Goal: Information Seeking & Learning: Learn about a topic

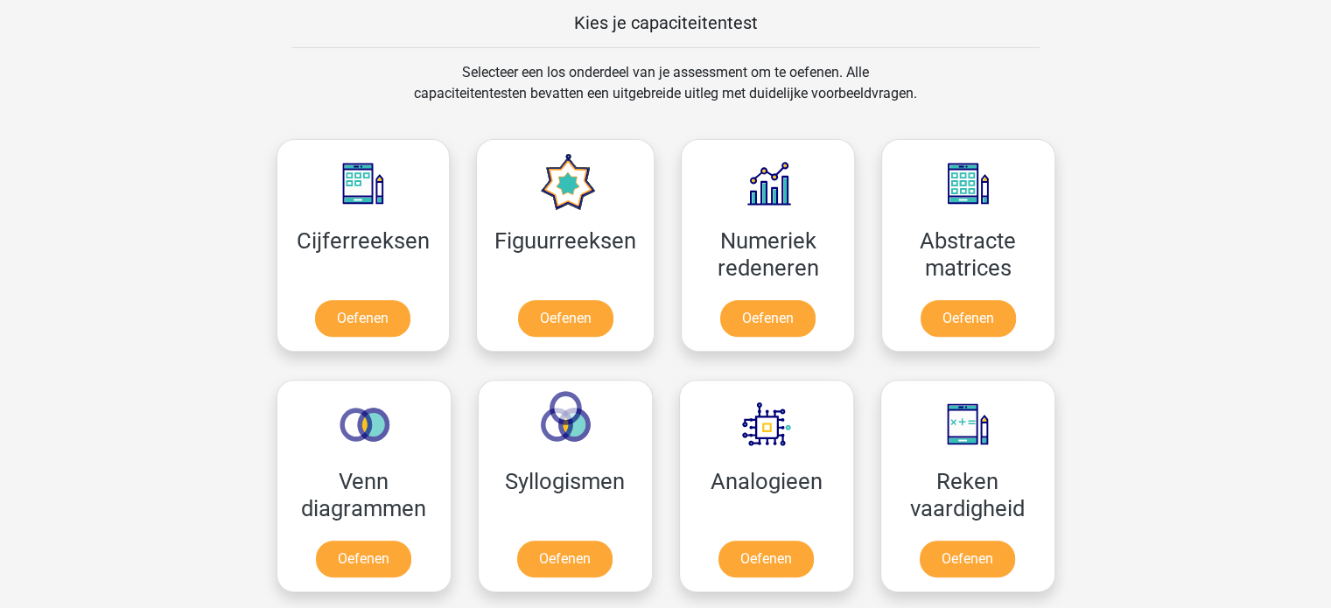
scroll to position [708, 0]
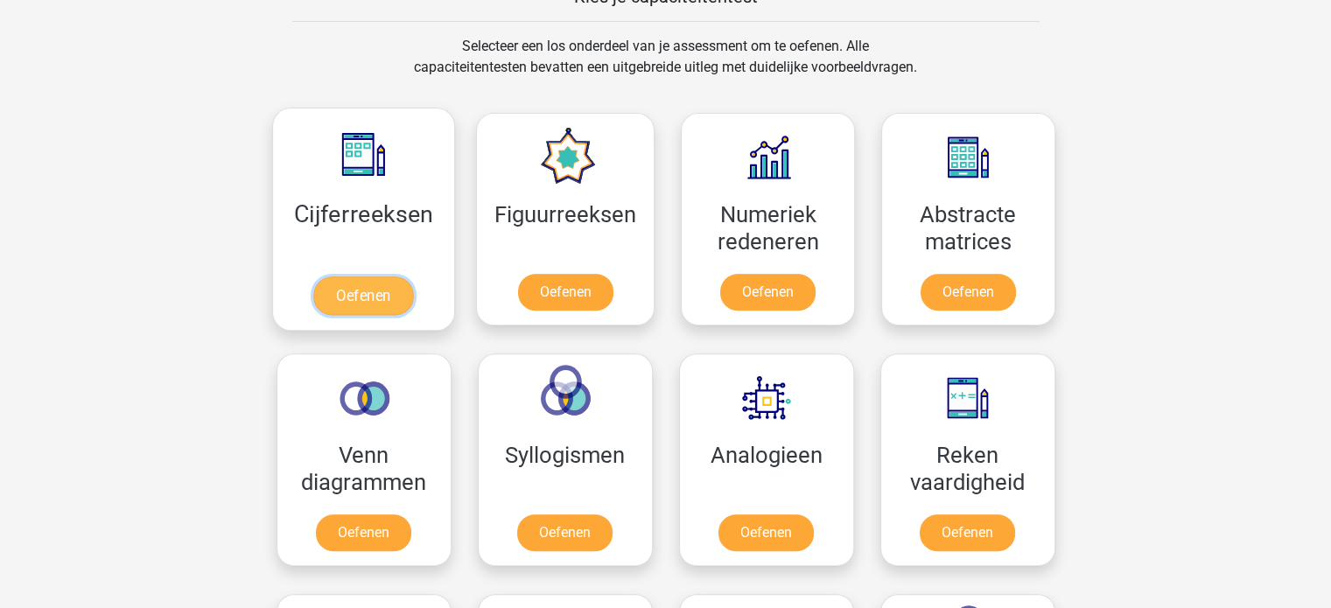
click at [343, 300] on link "Oefenen" at bounding box center [363, 296] width 100 height 39
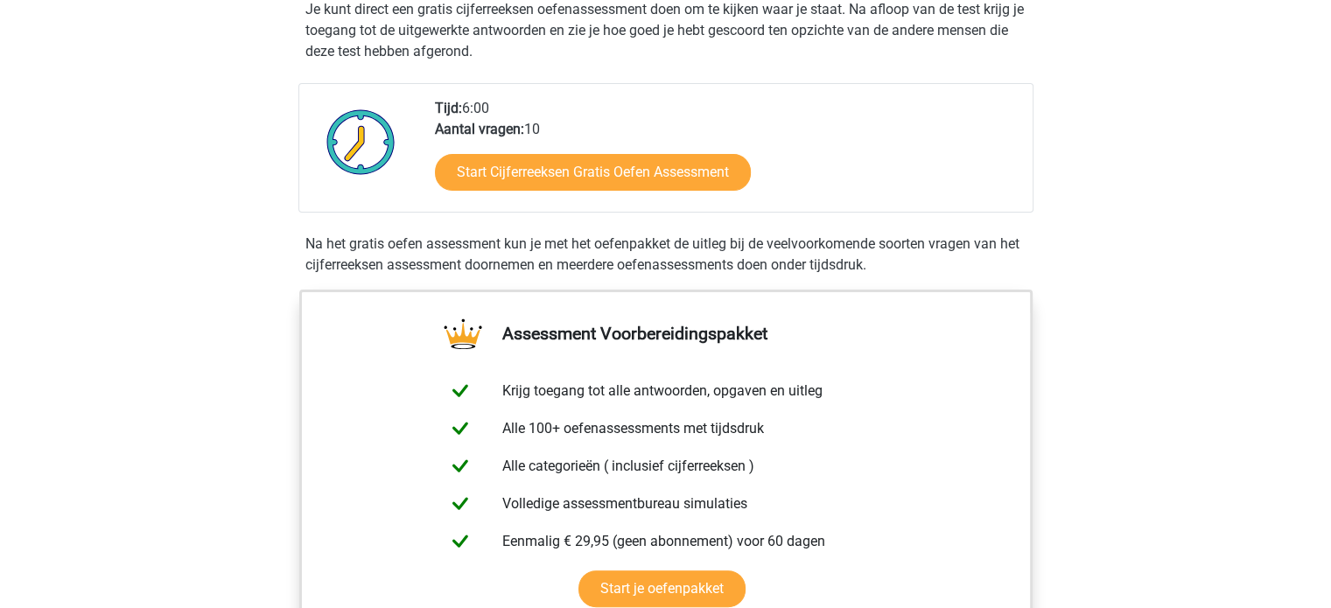
scroll to position [358, 0]
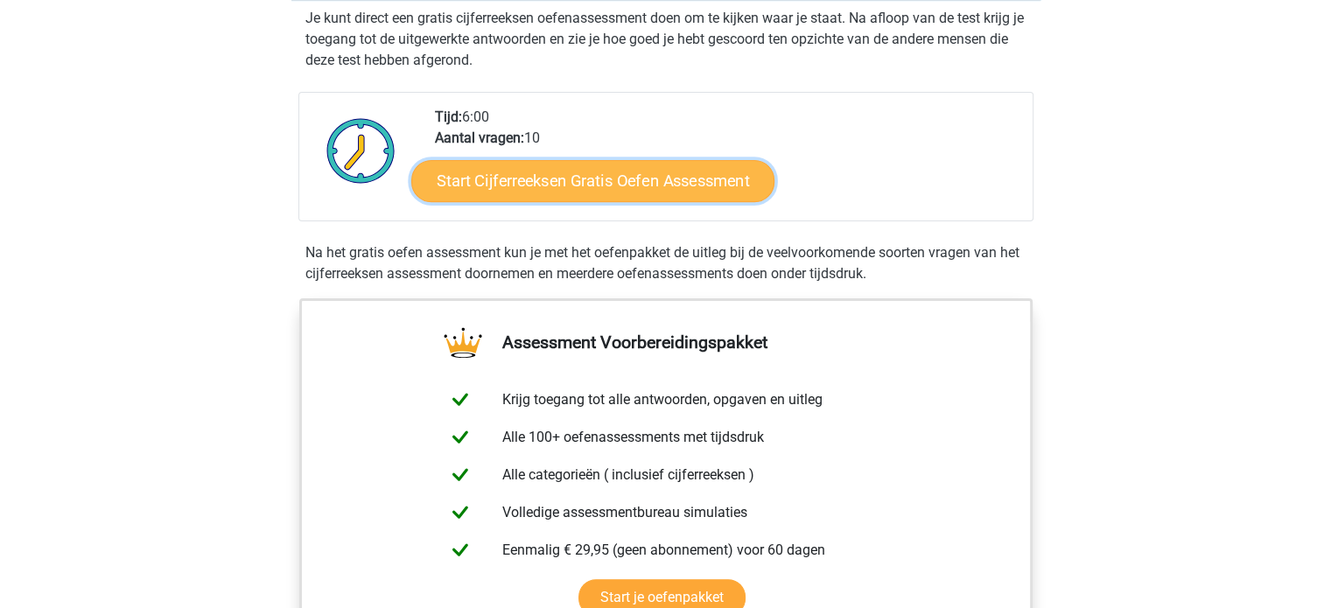
click at [686, 201] on link "Start Cijferreeksen Gratis Oefen Assessment" at bounding box center [592, 180] width 363 height 42
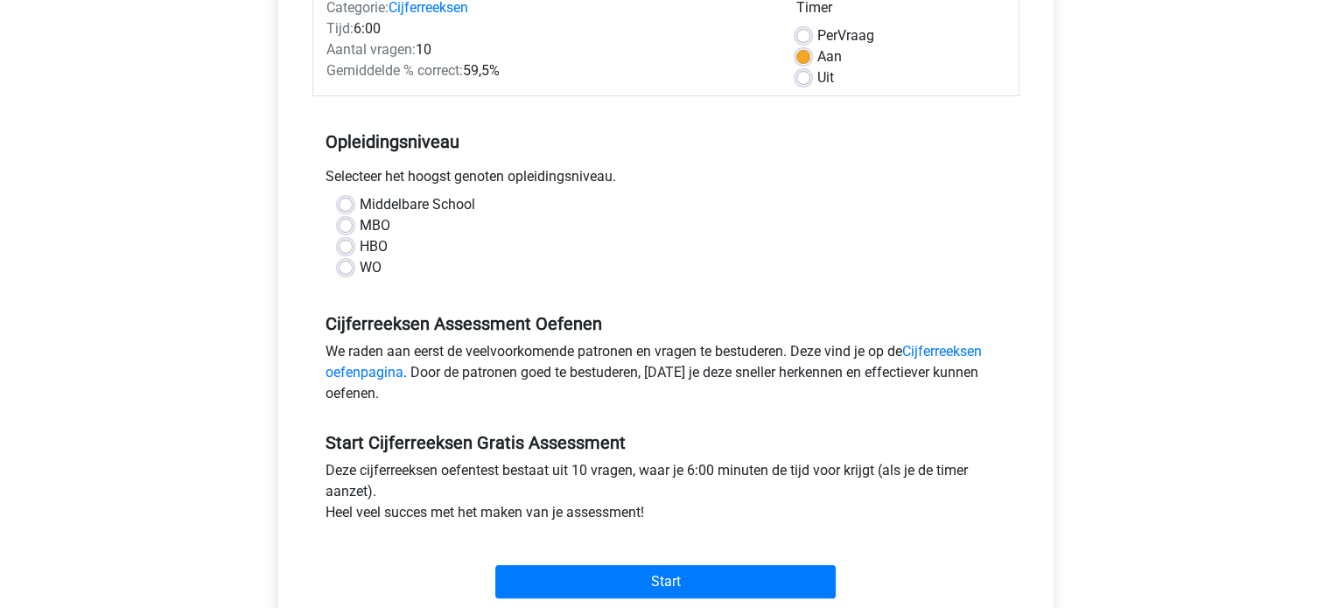
scroll to position [256, 0]
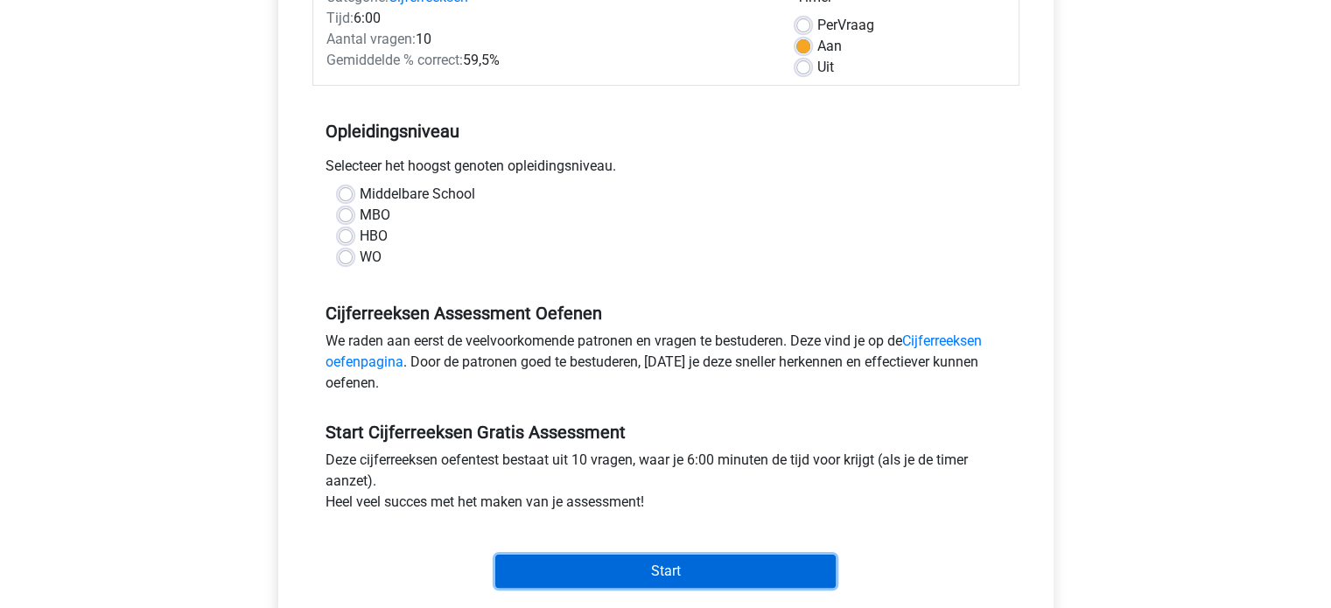
click at [736, 570] on input "Start" at bounding box center [665, 571] width 340 height 33
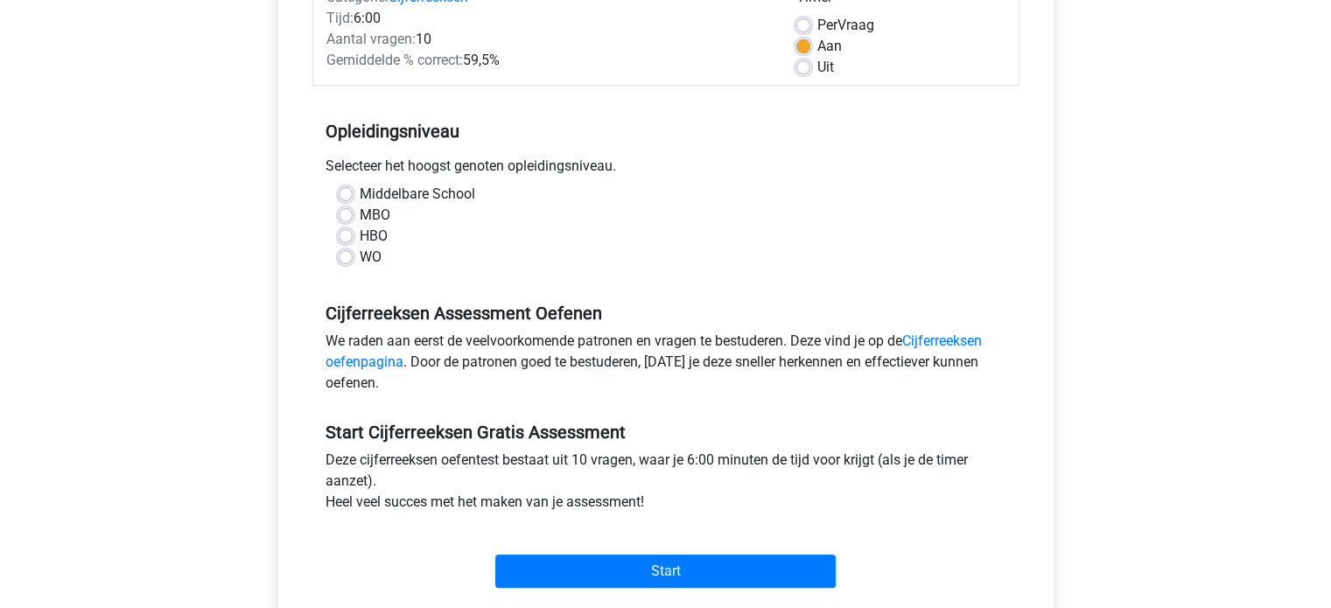
click at [708, 263] on div "WO" at bounding box center [666, 257] width 655 height 21
click at [360, 221] on label "MBO" at bounding box center [375, 215] width 31 height 21
click at [344, 221] on input "MBO" at bounding box center [346, 214] width 14 height 18
radio input "true"
click at [360, 237] on label "HBO" at bounding box center [374, 236] width 28 height 21
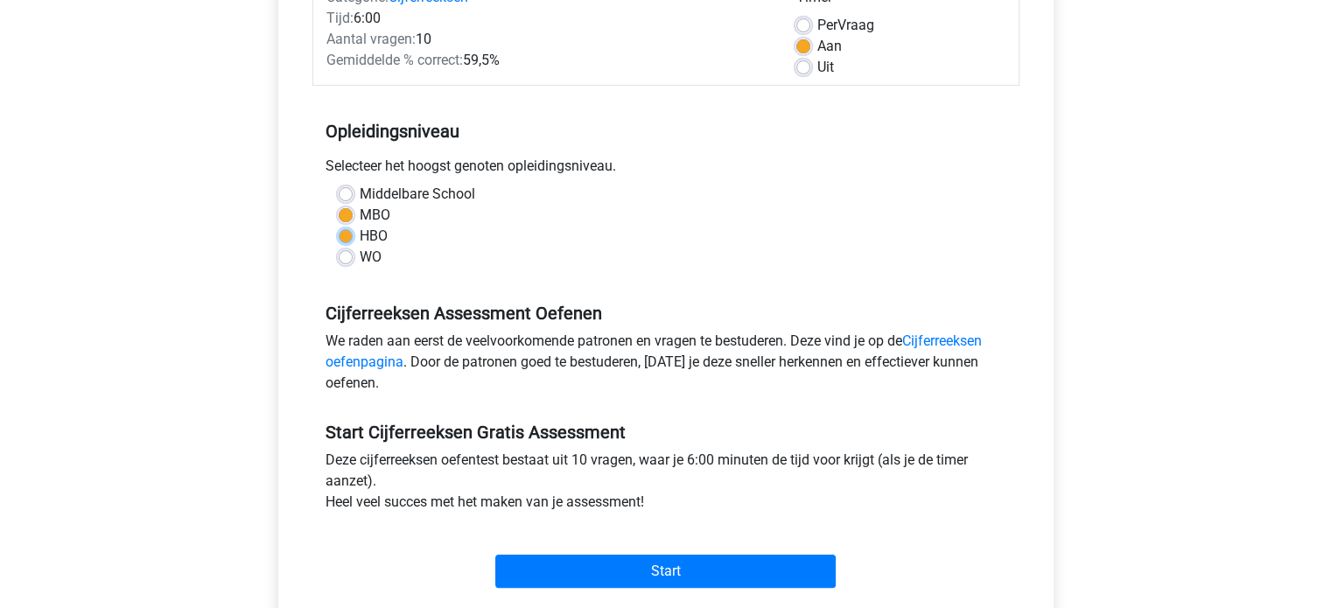
click at [342, 237] on input "HBO" at bounding box center [346, 235] width 14 height 18
radio input "true"
click at [360, 261] on label "WO" at bounding box center [371, 257] width 22 height 21
click at [342, 261] on input "WO" at bounding box center [346, 256] width 14 height 18
radio input "true"
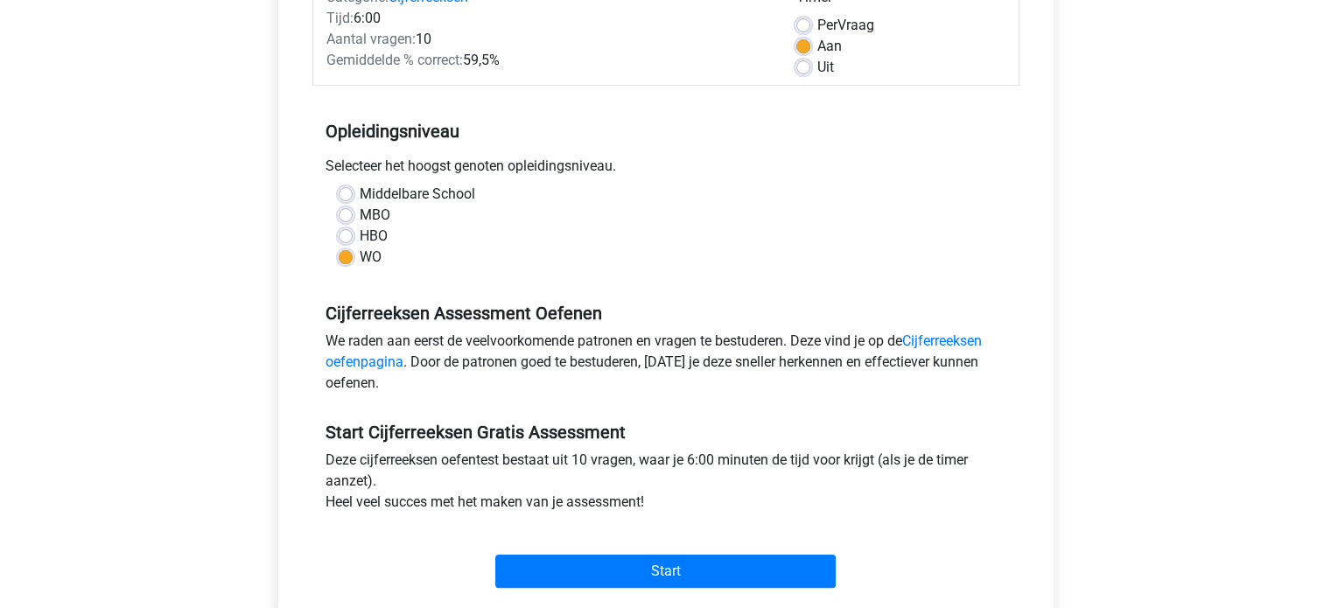
click at [360, 218] on label "MBO" at bounding box center [375, 215] width 31 height 21
click at [342, 218] on input "MBO" at bounding box center [346, 214] width 14 height 18
radio input "true"
click at [336, 235] on div "Middelbare School MBO HBO WO" at bounding box center [666, 226] width 681 height 84
click at [360, 241] on label "HBO" at bounding box center [374, 236] width 28 height 21
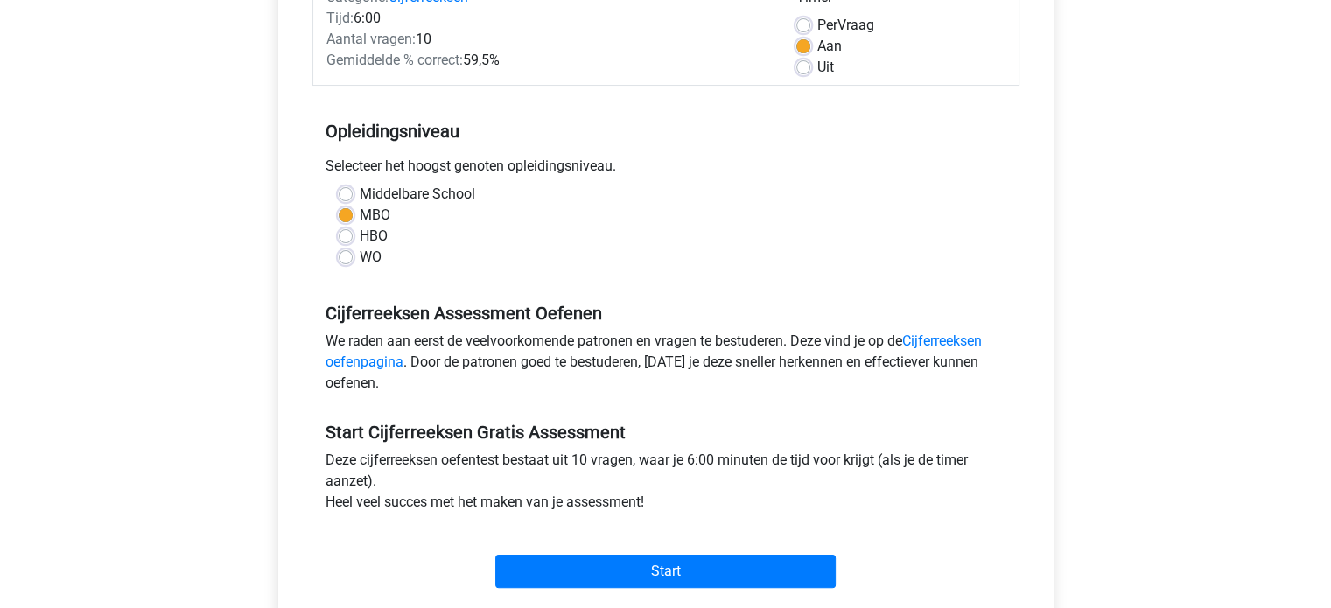
click at [349, 241] on input "HBO" at bounding box center [346, 235] width 14 height 18
radio input "true"
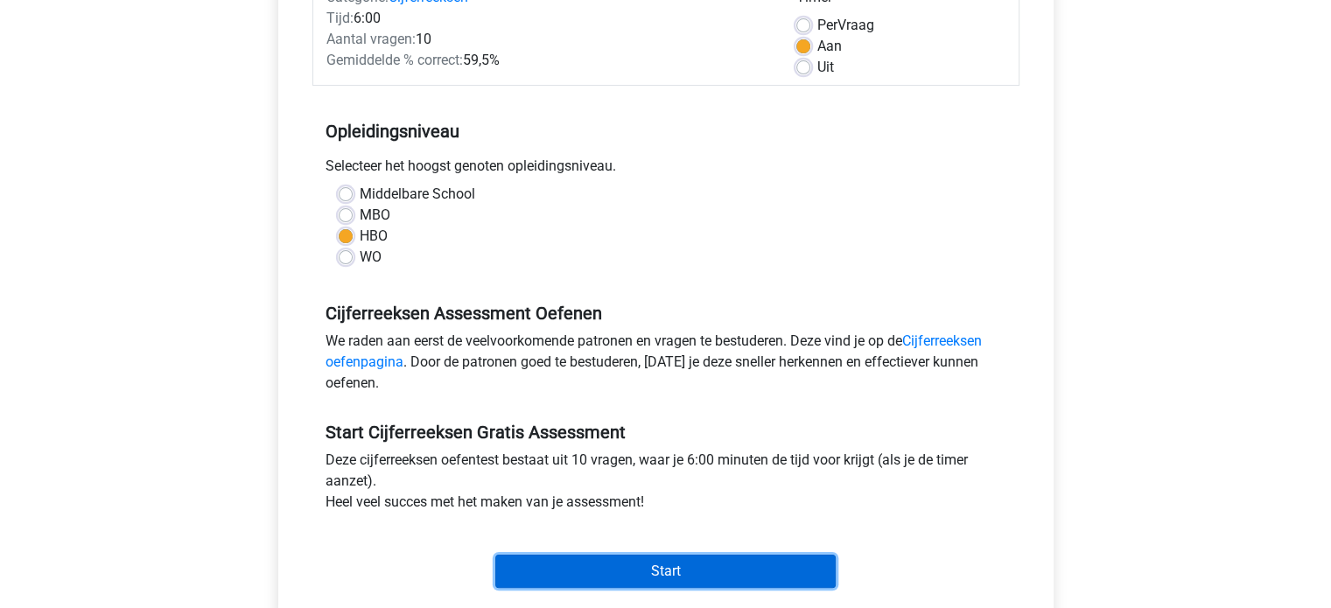
click at [663, 580] on input "Start" at bounding box center [665, 571] width 340 height 33
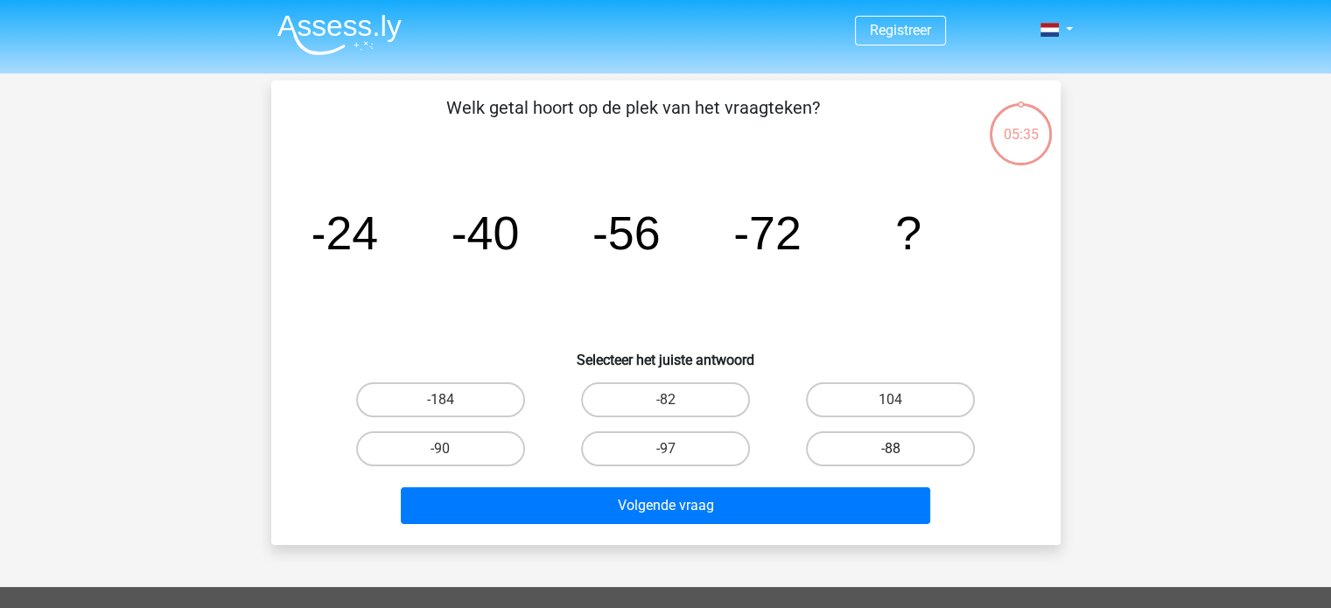
click at [869, 444] on label "-88" at bounding box center [890, 449] width 169 height 35
click at [891, 449] on input "-88" at bounding box center [896, 454] width 11 height 11
radio input "true"
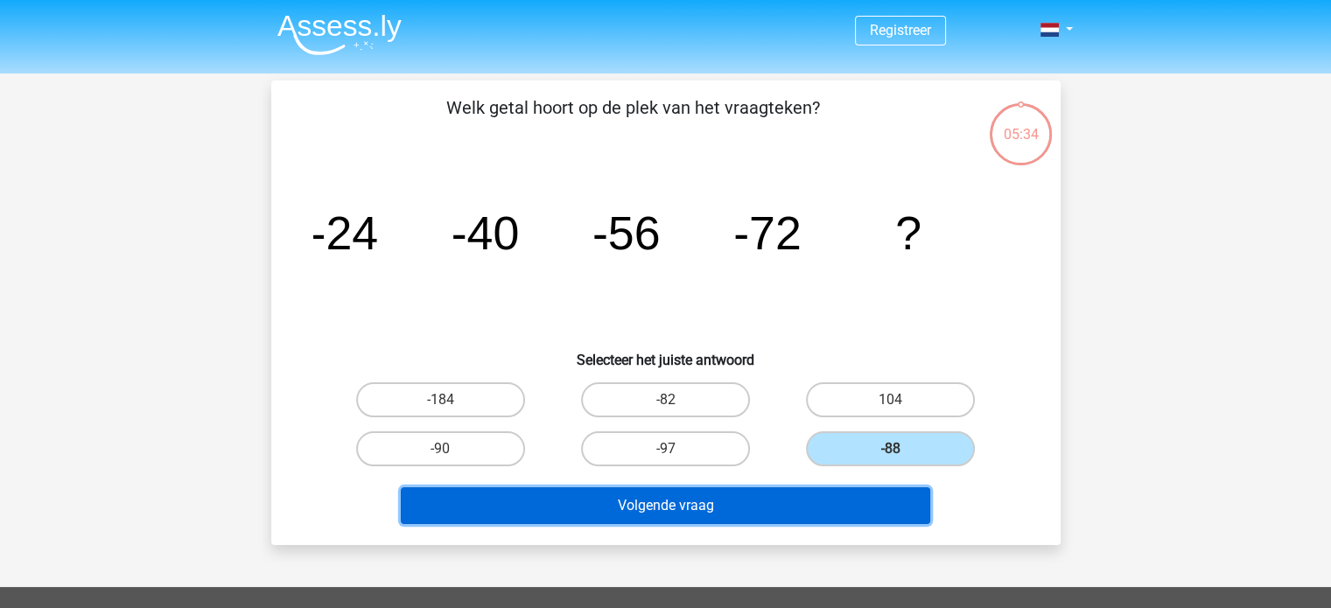
click at [710, 488] on button "Volgende vraag" at bounding box center [666, 506] width 530 height 37
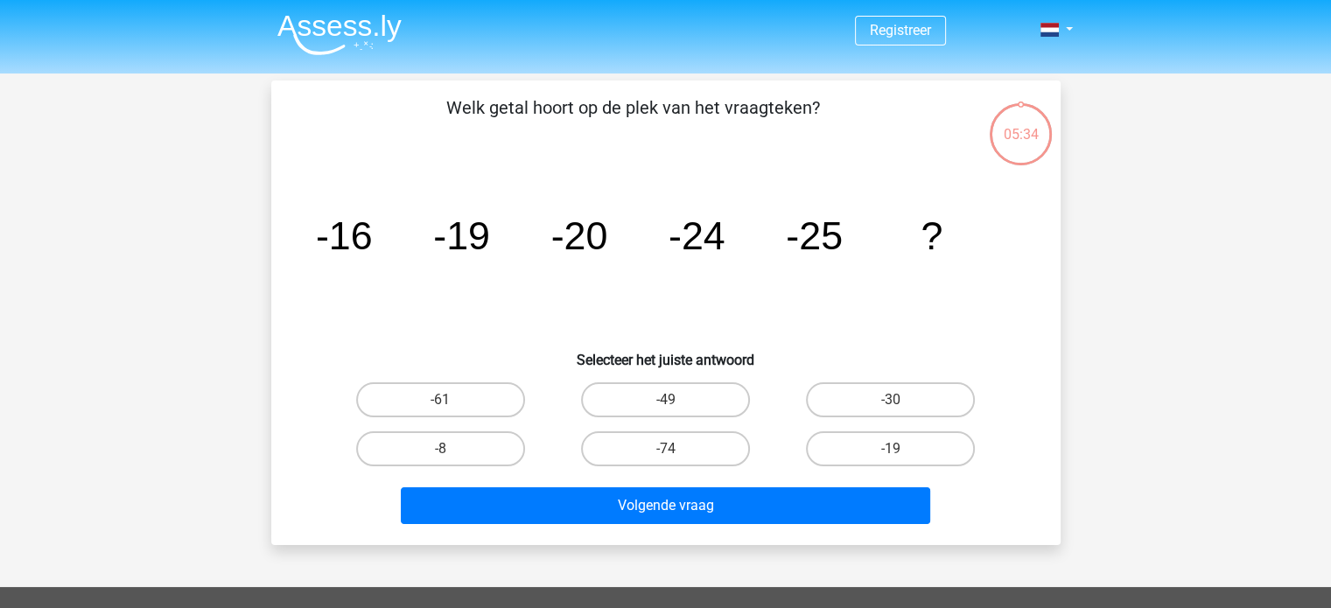
scroll to position [81, 0]
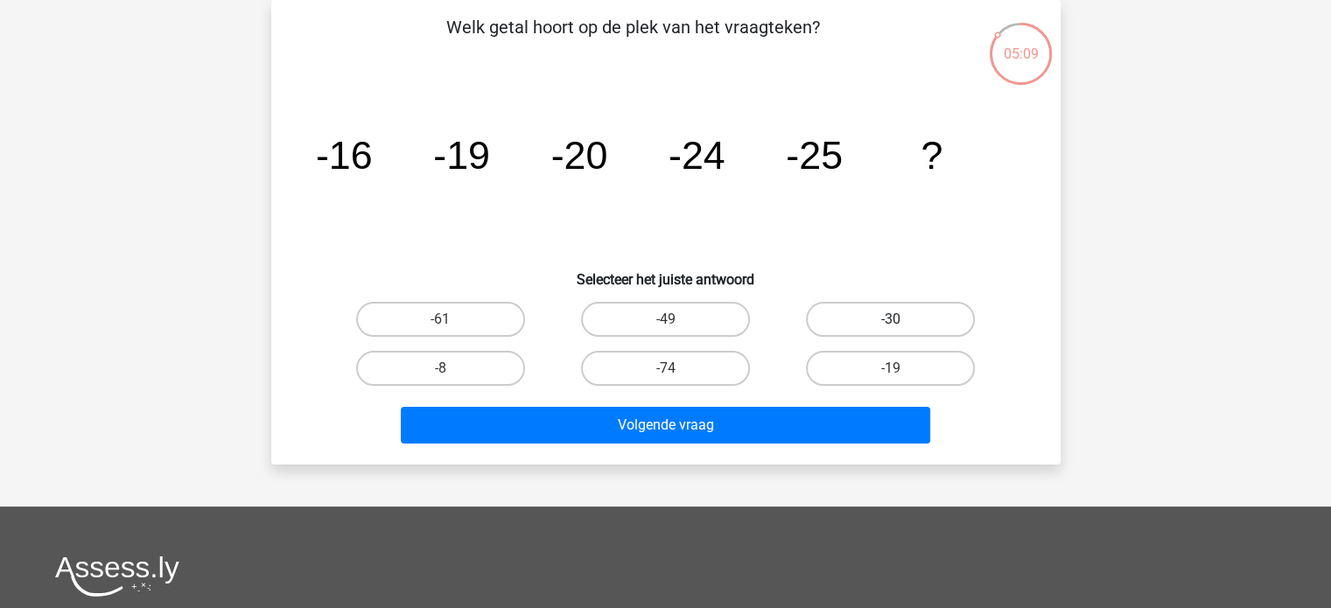
click at [906, 308] on label "-30" at bounding box center [890, 319] width 169 height 35
click at [902, 319] on input "-30" at bounding box center [896, 324] width 11 height 11
radio input "true"
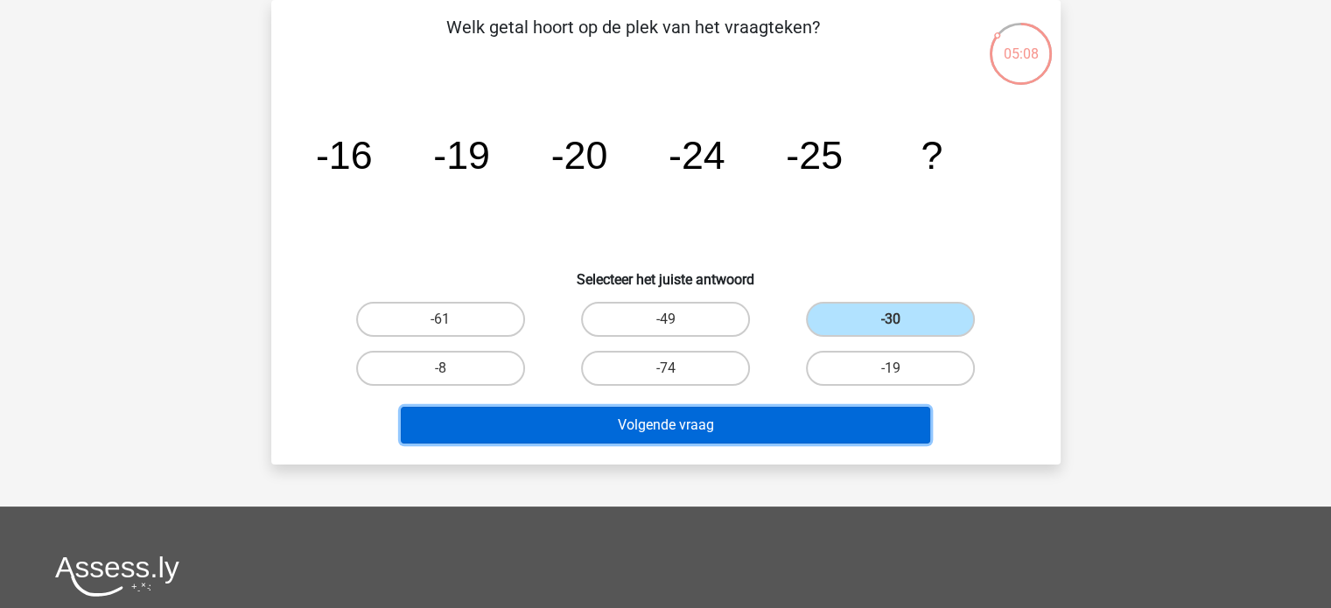
click at [719, 419] on button "Volgende vraag" at bounding box center [666, 425] width 530 height 37
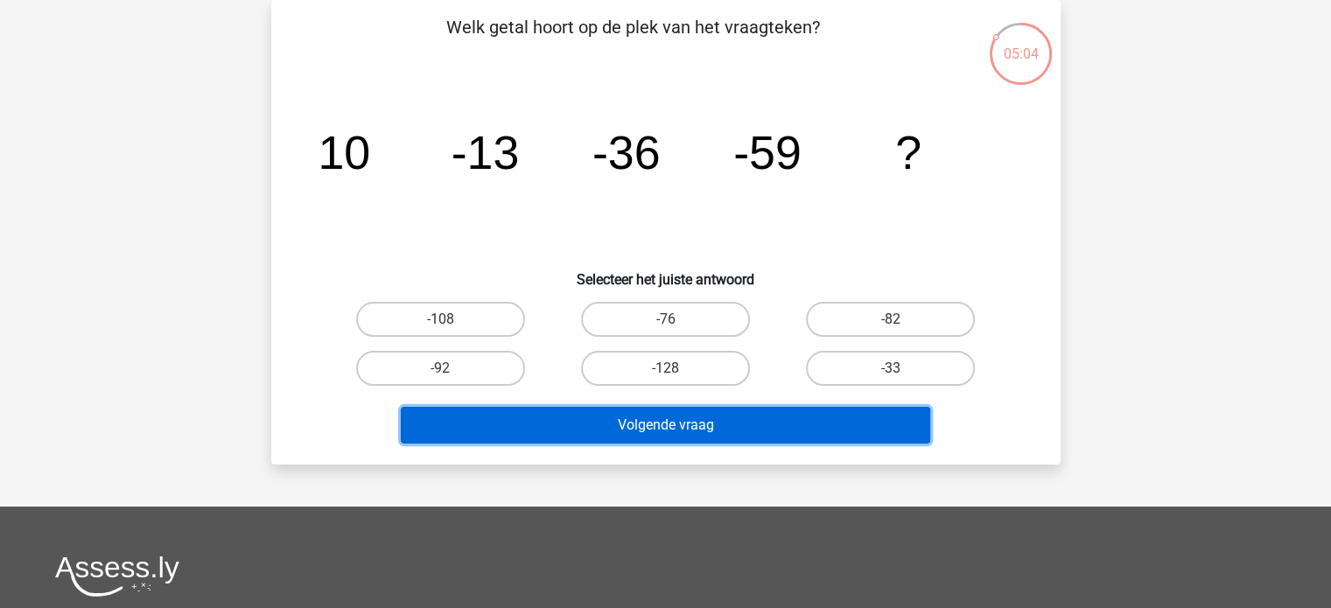
click at [669, 426] on button "Volgende vraag" at bounding box center [666, 425] width 530 height 37
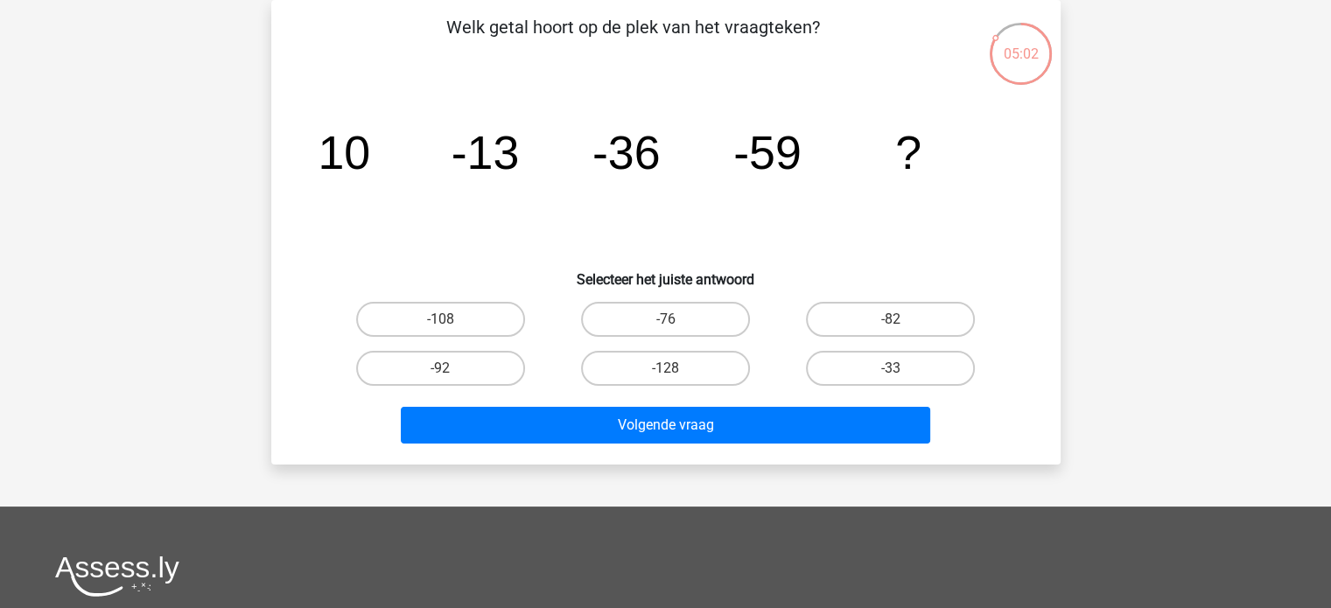
click at [926, 223] on icon "image/svg+xml 10 -13 -36 -59 ?" at bounding box center [666, 169] width 706 height 177
click at [677, 369] on label "-128" at bounding box center [665, 368] width 169 height 35
click at [677, 369] on input "-128" at bounding box center [670, 374] width 11 height 11
radio input "true"
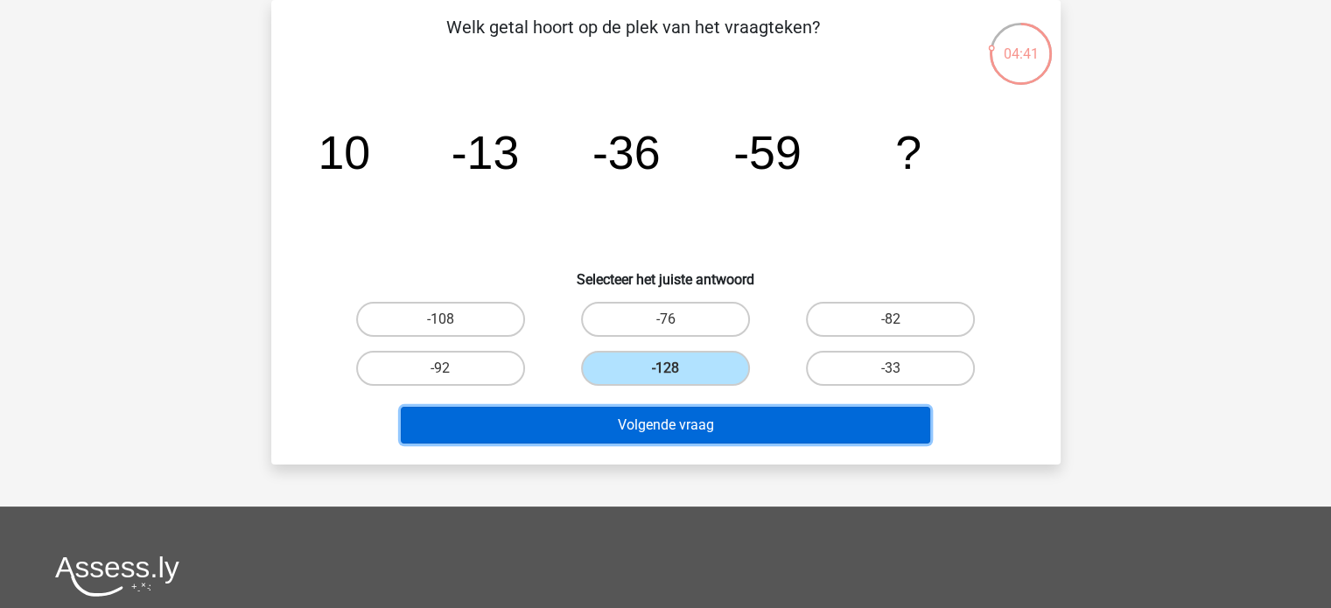
click at [665, 416] on button "Volgende vraag" at bounding box center [666, 425] width 530 height 37
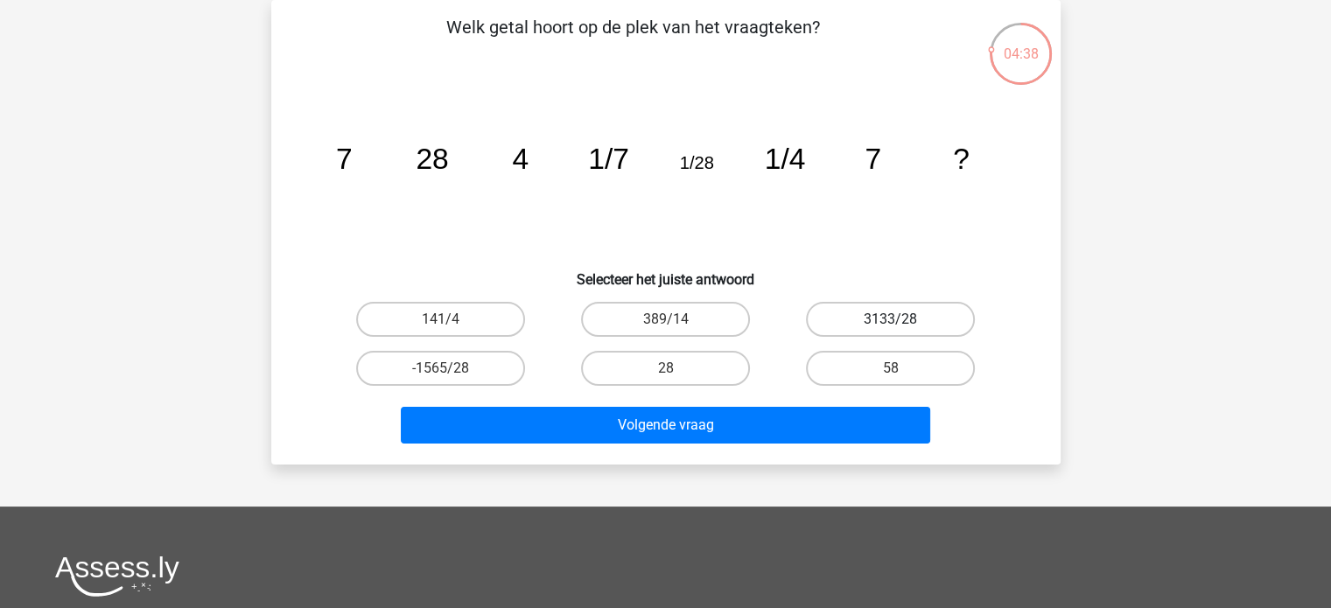
click at [885, 310] on label "3133/28" at bounding box center [890, 319] width 169 height 35
click at [891, 319] on input "3133/28" at bounding box center [896, 324] width 11 height 11
radio input "true"
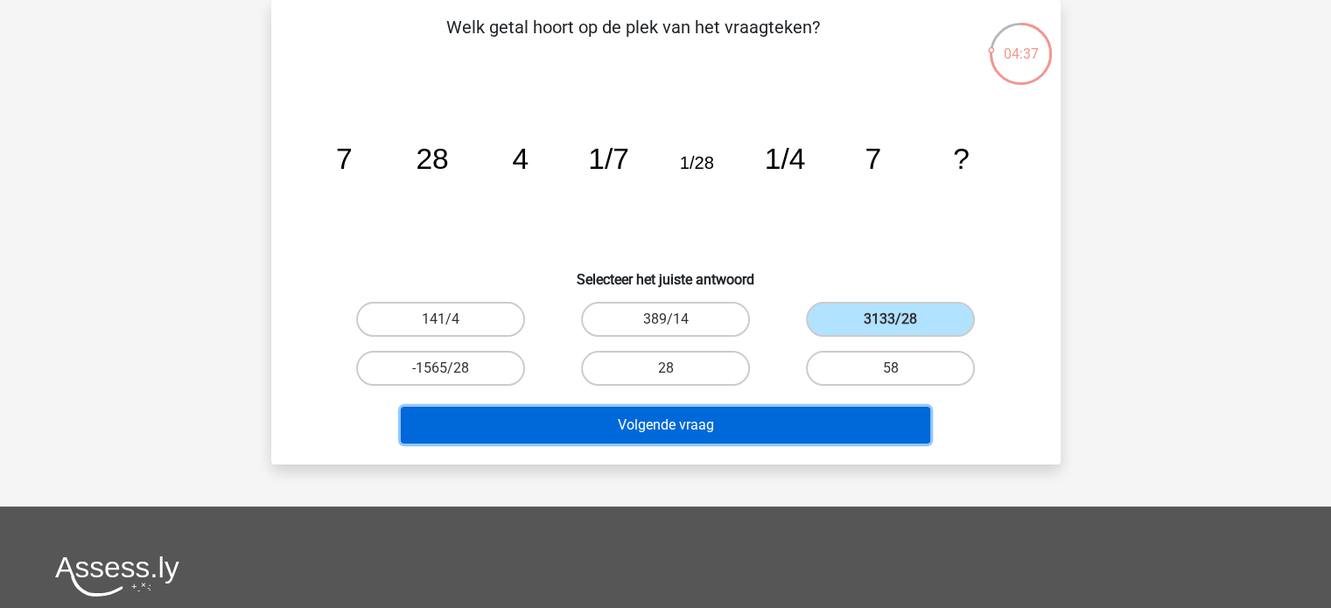
click at [779, 412] on button "Volgende vraag" at bounding box center [666, 425] width 530 height 37
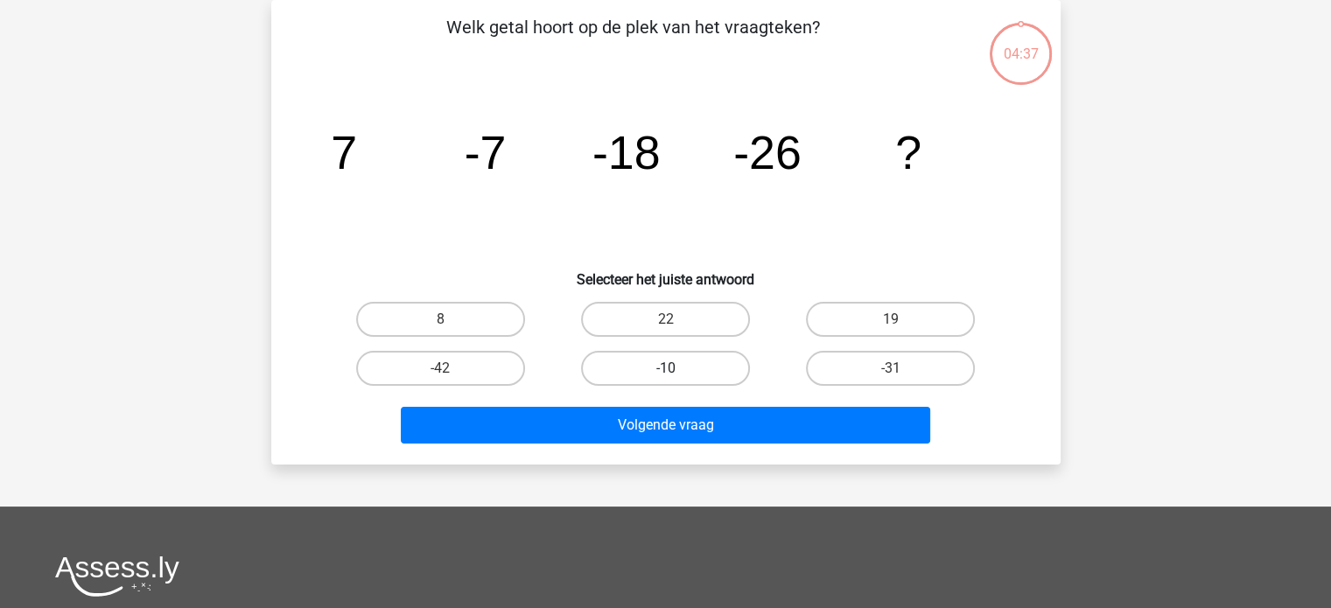
click at [683, 360] on label "-10" at bounding box center [665, 368] width 169 height 35
click at [677, 369] on input "-10" at bounding box center [670, 374] width 11 height 11
radio input "true"
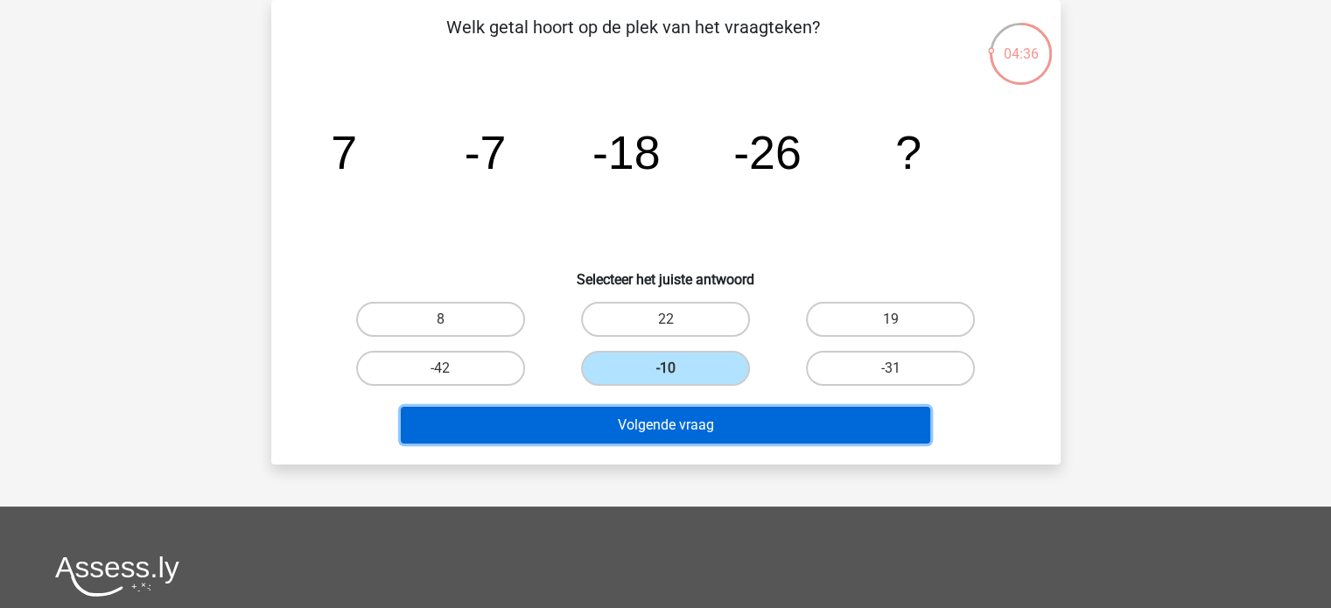
click at [673, 430] on button "Volgende vraag" at bounding box center [666, 425] width 530 height 37
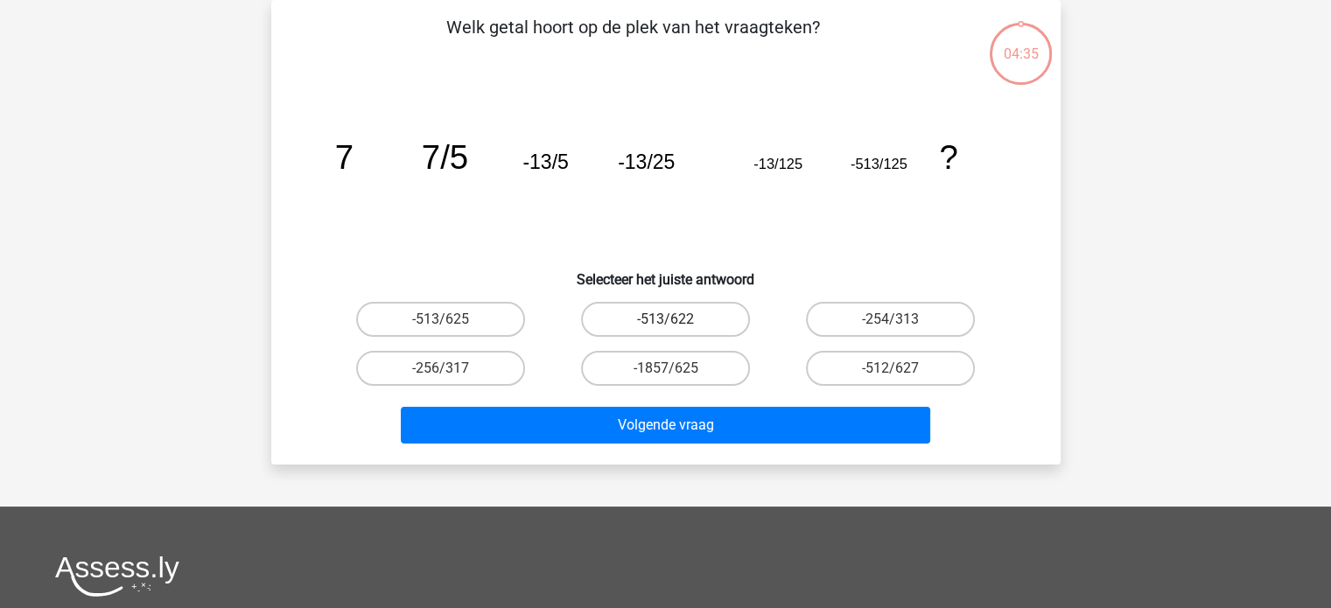
click at [687, 326] on label "-513/622" at bounding box center [665, 319] width 169 height 35
click at [677, 326] on input "-513/622" at bounding box center [670, 324] width 11 height 11
radio input "true"
click at [670, 393] on div "Volgende vraag" at bounding box center [666, 422] width 734 height 58
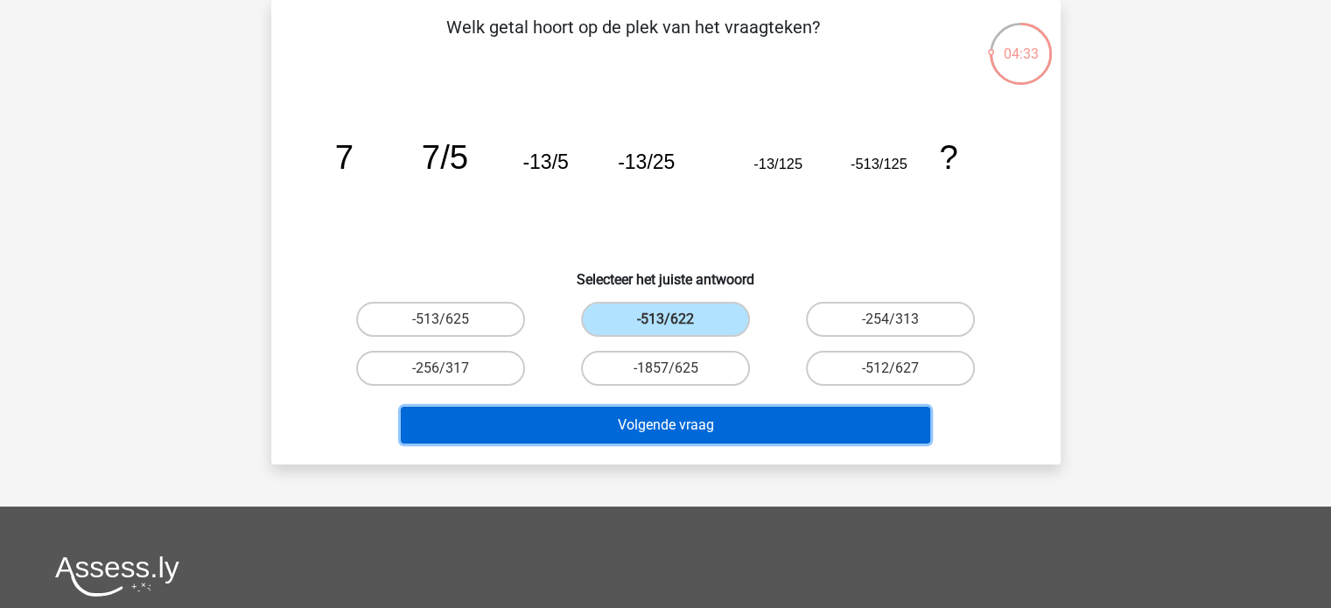
click at [660, 411] on button "Volgende vraag" at bounding box center [666, 425] width 530 height 37
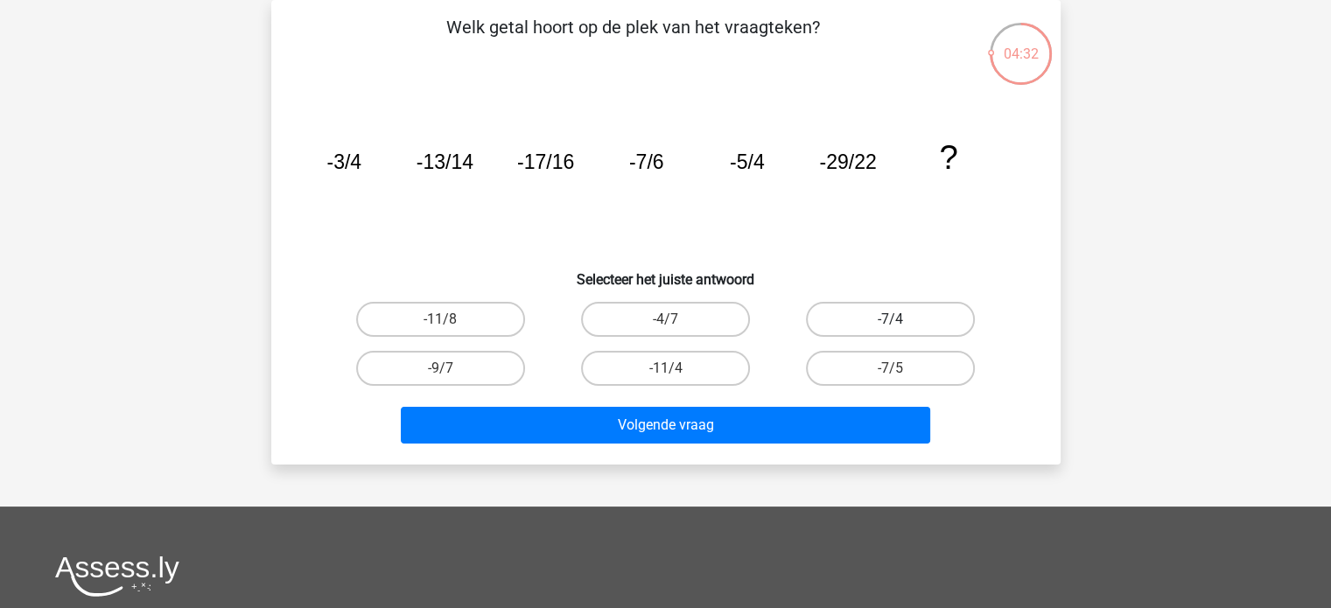
click at [892, 310] on label "-7/4" at bounding box center [890, 319] width 169 height 35
click at [892, 319] on input "-7/4" at bounding box center [896, 324] width 11 height 11
radio input "true"
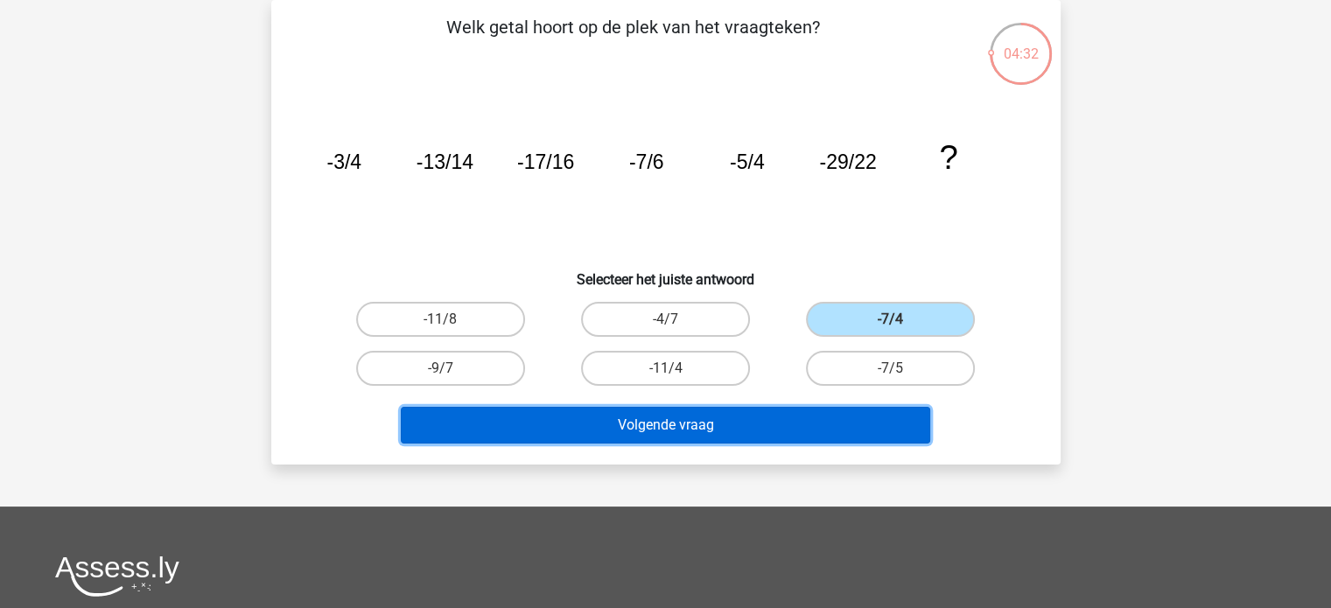
click at [743, 413] on button "Volgende vraag" at bounding box center [666, 425] width 530 height 37
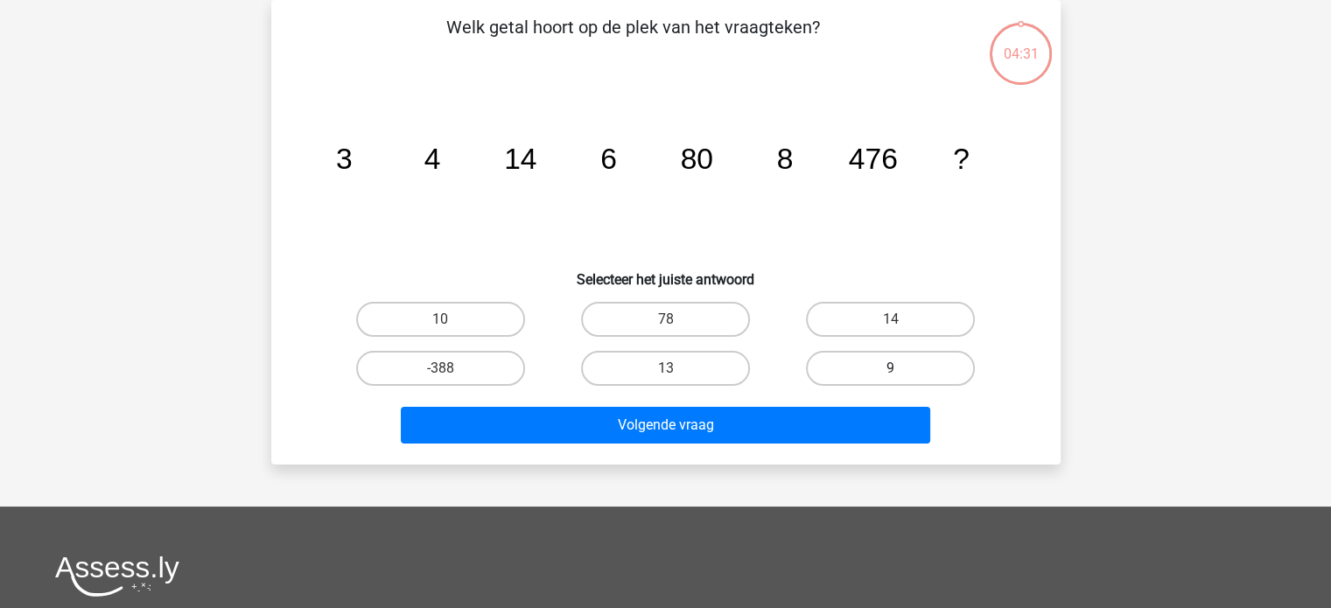
click at [835, 370] on label "9" at bounding box center [890, 368] width 169 height 35
click at [891, 370] on input "9" at bounding box center [896, 374] width 11 height 11
radio input "true"
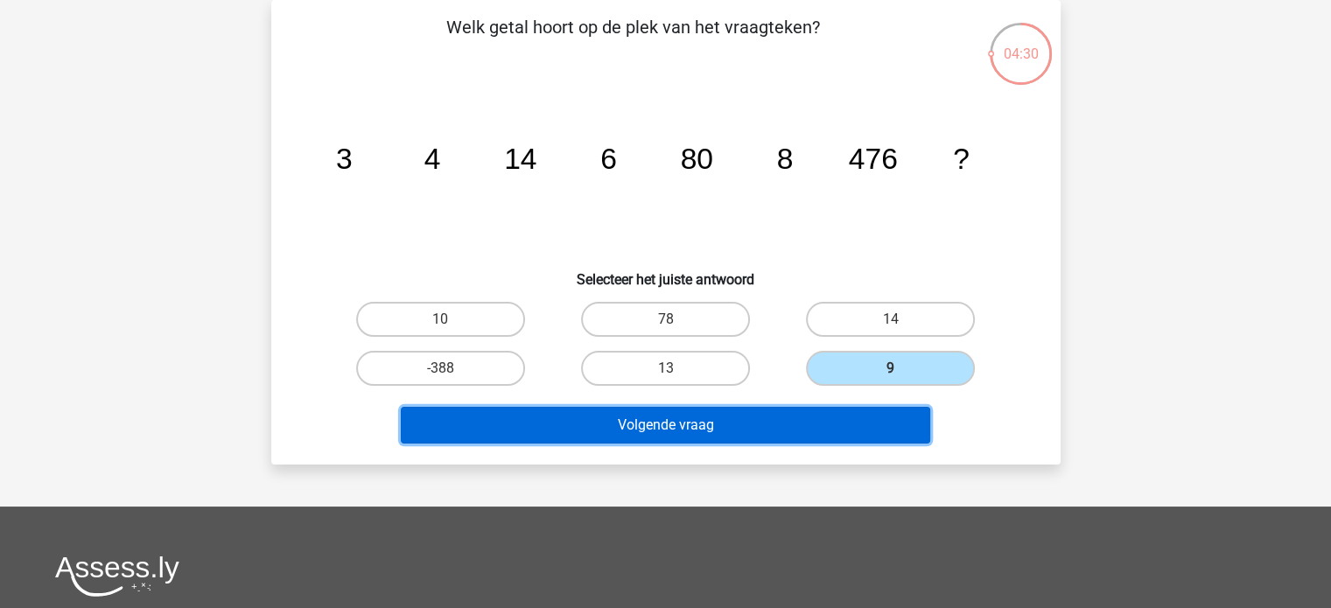
click at [722, 419] on button "Volgende vraag" at bounding box center [666, 425] width 530 height 37
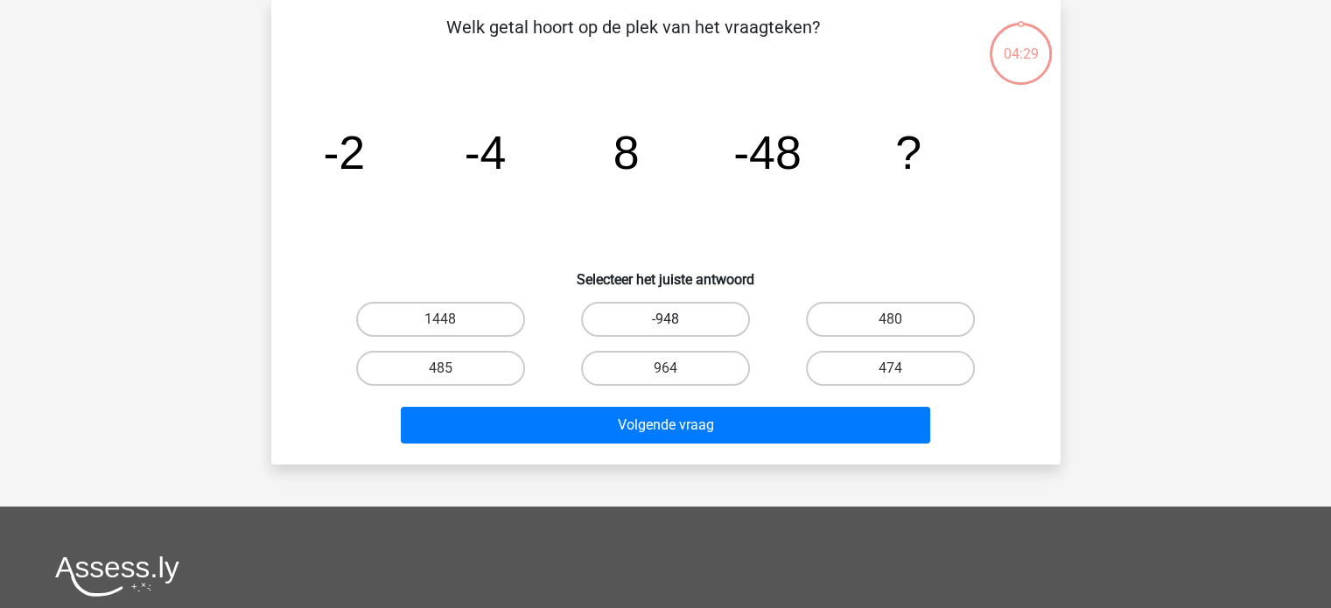
click at [661, 325] on label "-948" at bounding box center [665, 319] width 169 height 35
click at [665, 325] on input "-948" at bounding box center [670, 324] width 11 height 11
radio input "true"
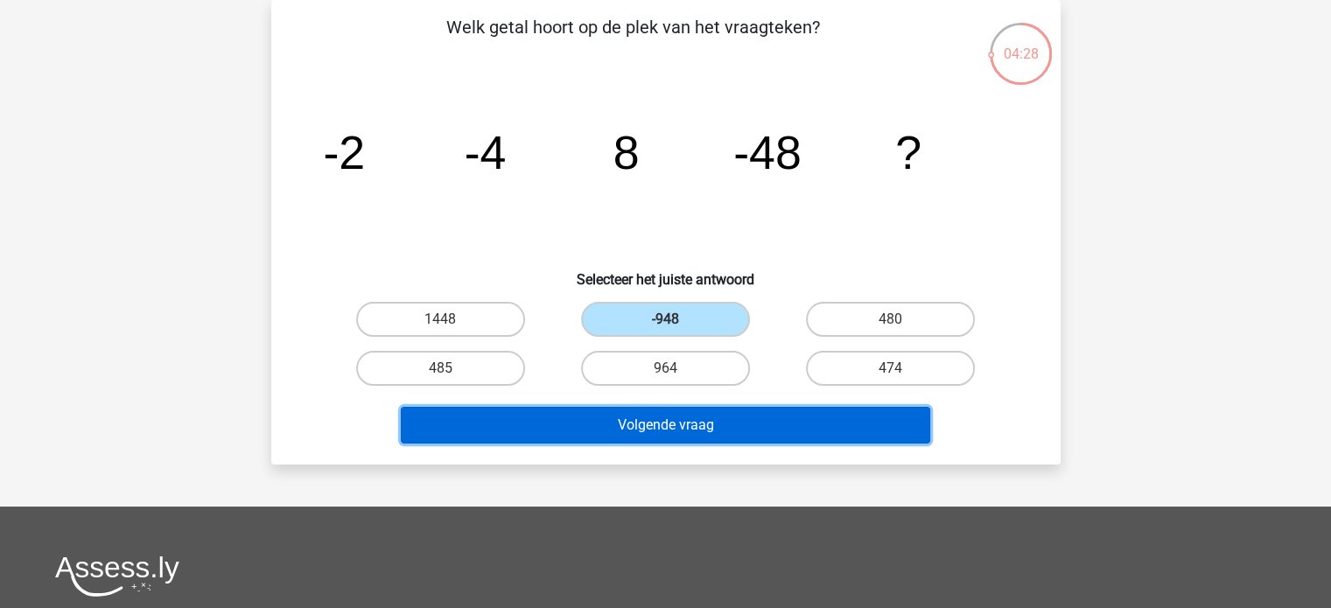
click at [646, 426] on button "Volgende vraag" at bounding box center [666, 425] width 530 height 37
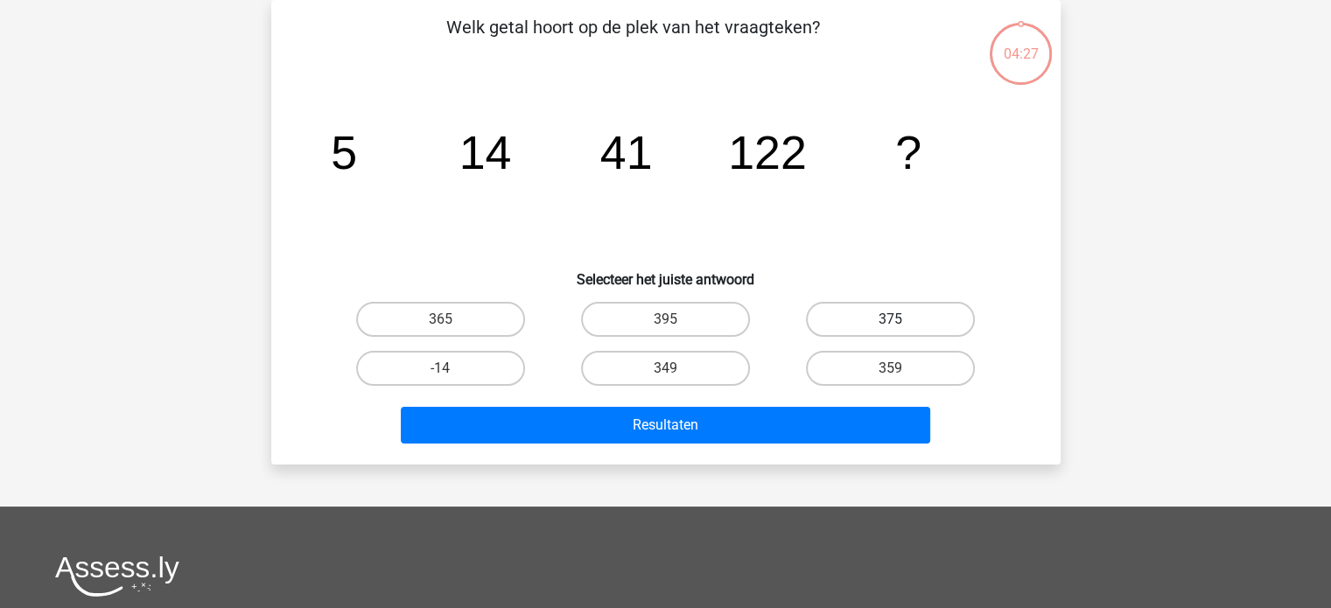
click at [877, 311] on label "375" at bounding box center [890, 319] width 169 height 35
click at [891, 319] on input "375" at bounding box center [896, 324] width 11 height 11
radio input "true"
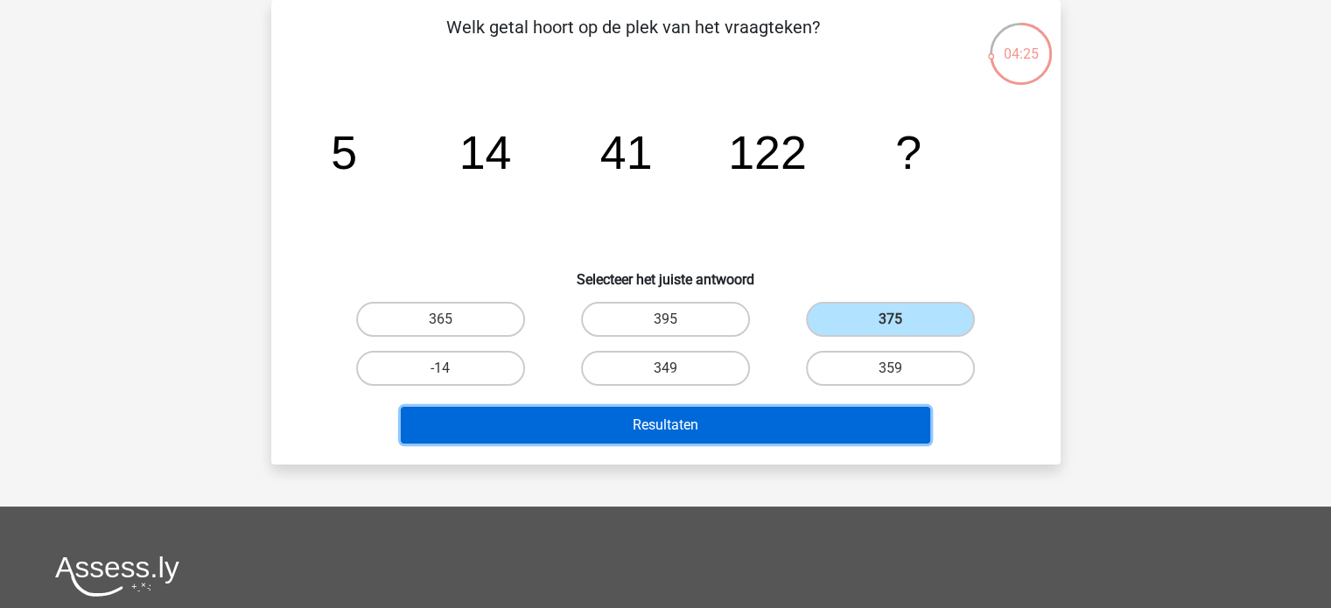
click at [715, 423] on button "Resultaten" at bounding box center [666, 425] width 530 height 37
